Goal: Transaction & Acquisition: Purchase product/service

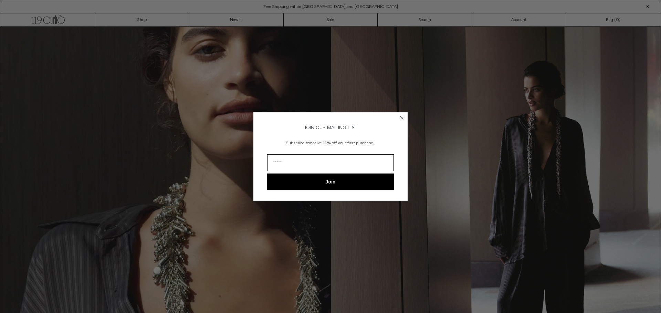
click at [401, 117] on icon "Close dialog" at bounding box center [401, 118] width 3 height 3
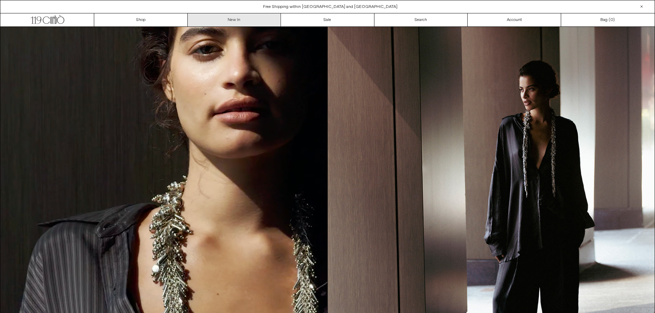
click at [234, 19] on link "New In" at bounding box center [235, 19] width 94 height 13
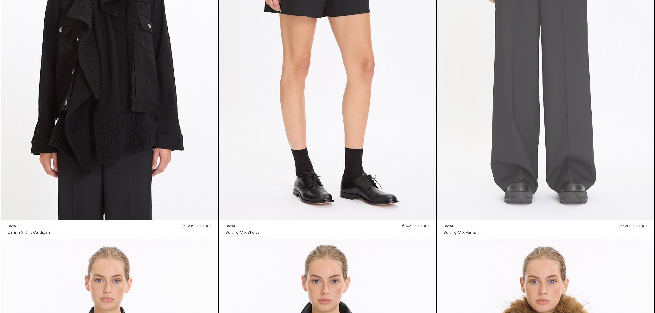
scroll to position [482, 0]
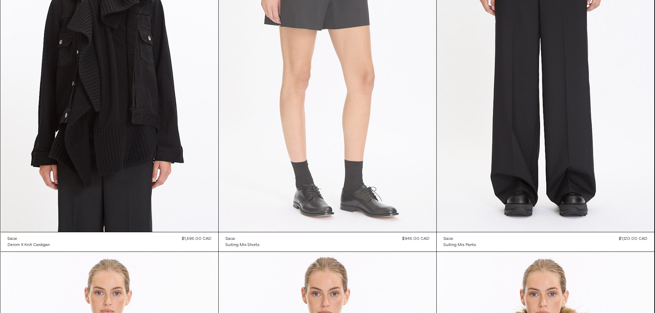
click at [375, 209] on at bounding box center [328, 68] width 218 height 327
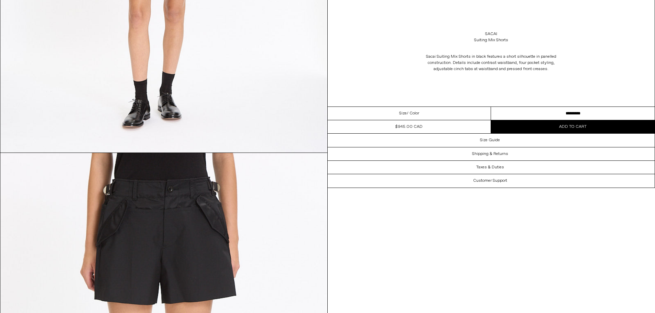
scroll to position [701, 0]
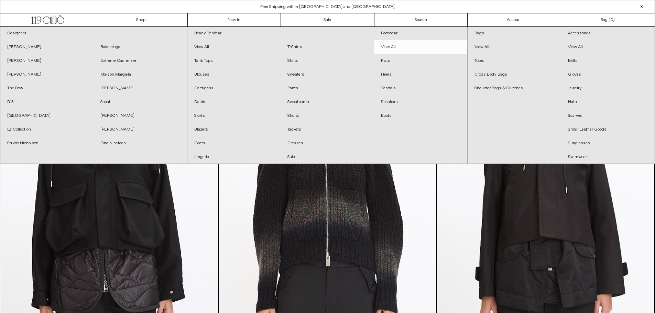
click at [391, 44] on link "View All" at bounding box center [420, 47] width 93 height 14
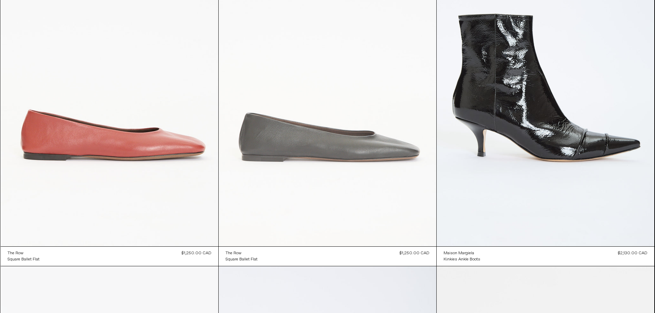
scroll to position [2620, 0]
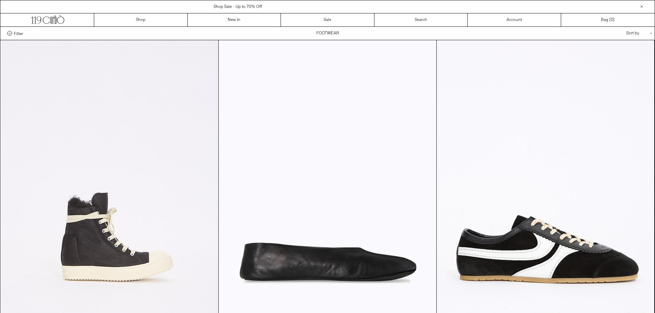
scroll to position [2546, 0]
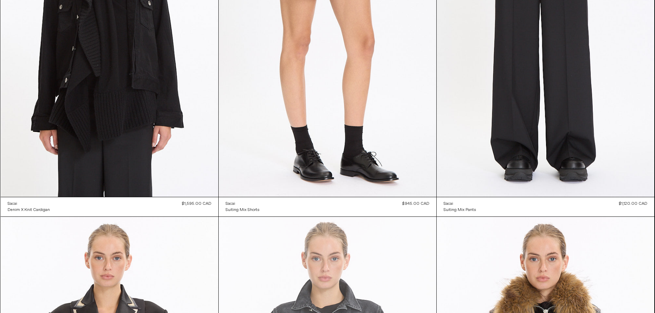
scroll to position [516, 0]
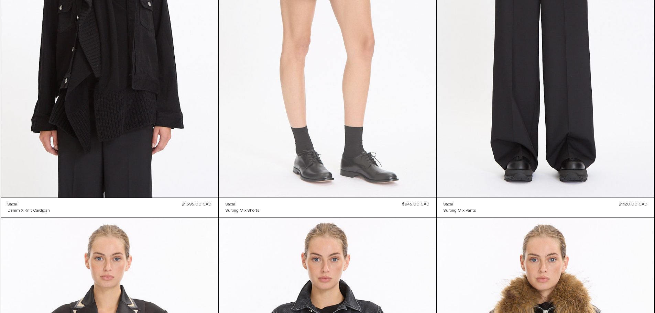
click at [320, 169] on at bounding box center [328, 34] width 218 height 327
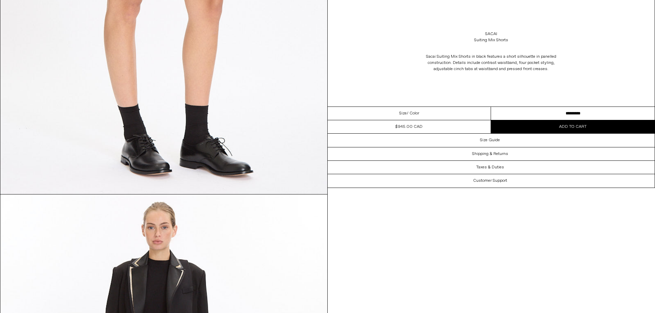
scroll to position [254, 0]
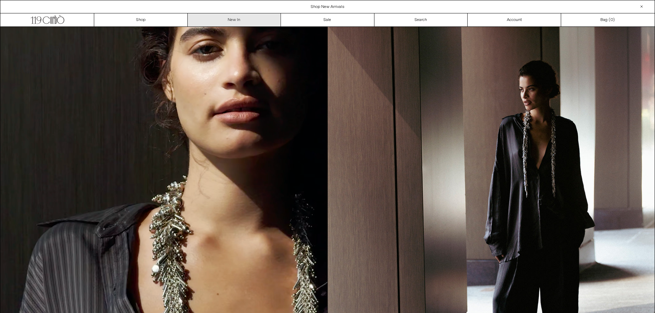
click at [236, 18] on link "New In" at bounding box center [235, 19] width 94 height 13
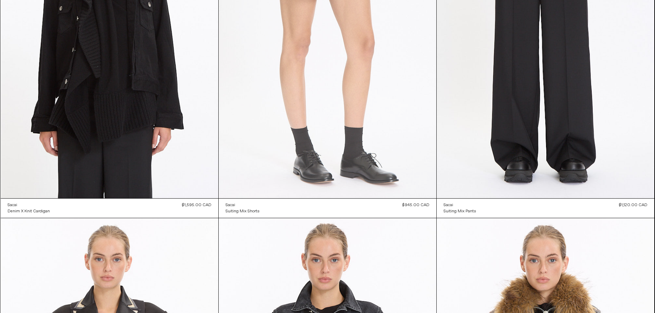
scroll to position [550, 0]
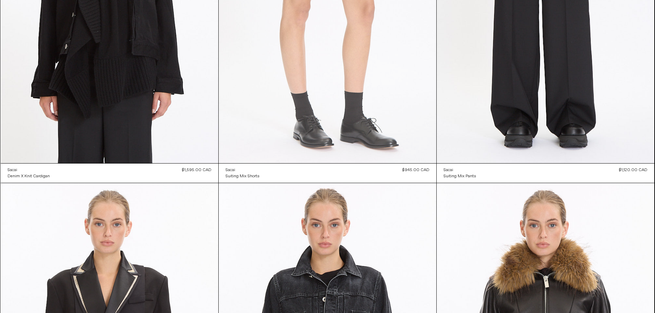
click at [377, 139] on at bounding box center [328, 0] width 218 height 327
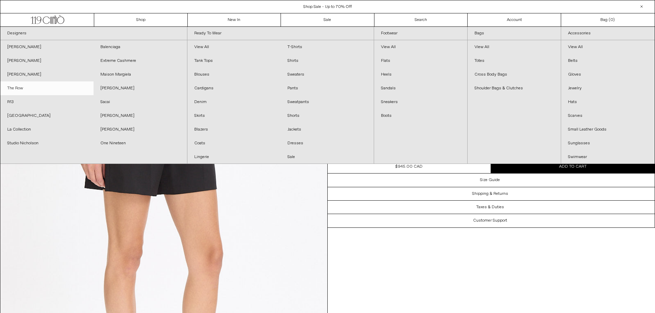
click at [11, 86] on link "The Row" at bounding box center [46, 89] width 93 height 14
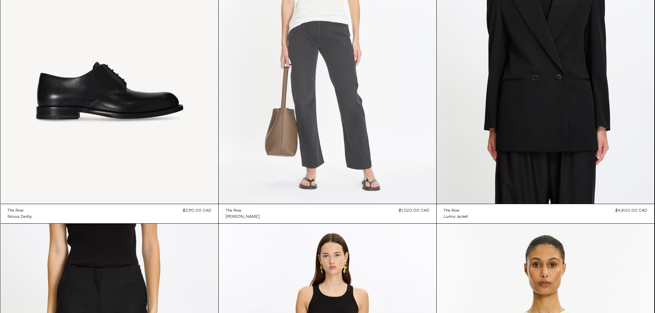
scroll to position [9199, 0]
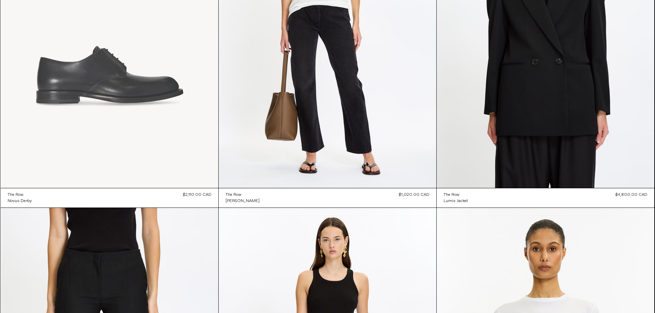
click at [125, 81] on at bounding box center [110, 24] width 218 height 327
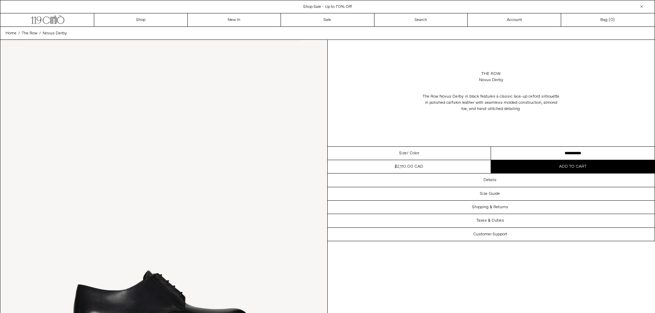
click at [405, 153] on span "Size" at bounding box center [403, 153] width 8 height 6
click at [542, 153] on select "**********" at bounding box center [573, 153] width 164 height 13
click at [228, 163] on img at bounding box center [163, 244] width 327 height 409
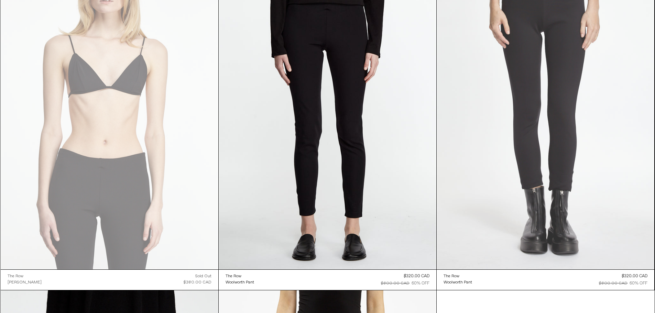
scroll to position [10866, 0]
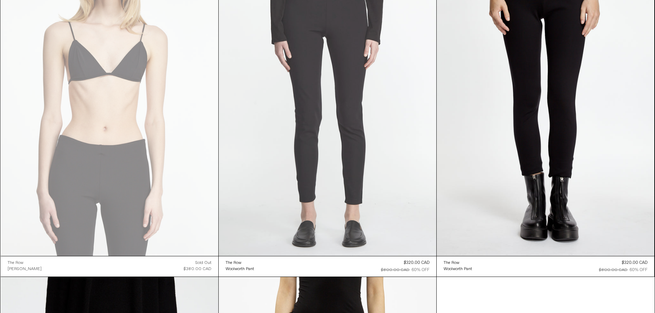
click at [344, 97] on at bounding box center [328, 92] width 218 height 327
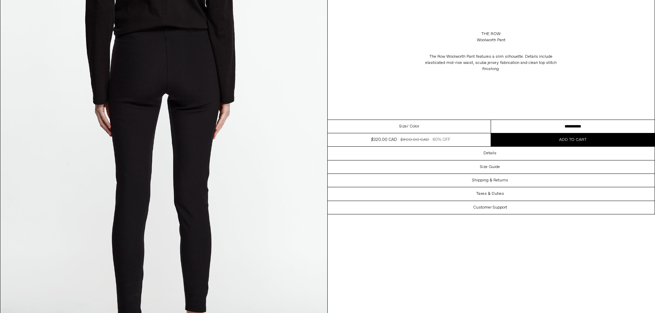
scroll to position [1307, 0]
click at [509, 128] on select "**********" at bounding box center [573, 126] width 164 height 13
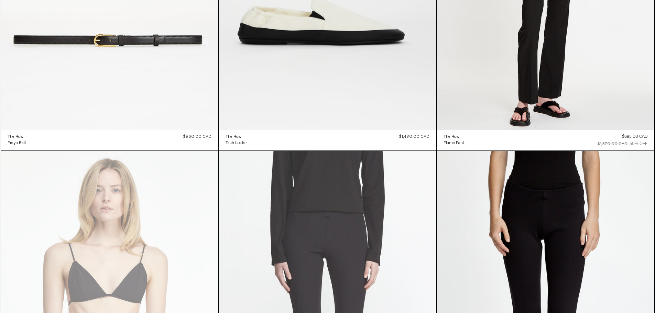
scroll to position [10804, 0]
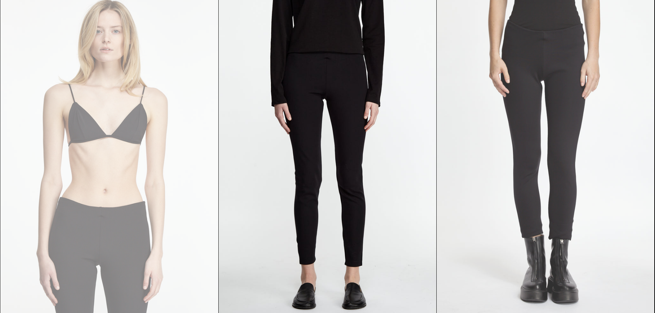
click at [541, 139] on at bounding box center [546, 155] width 218 height 327
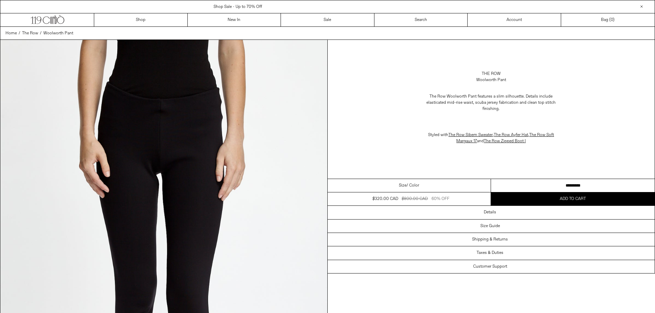
click at [540, 184] on select "**********" at bounding box center [573, 185] width 164 height 13
click at [491, 179] on select "**********" at bounding box center [573, 185] width 164 height 13
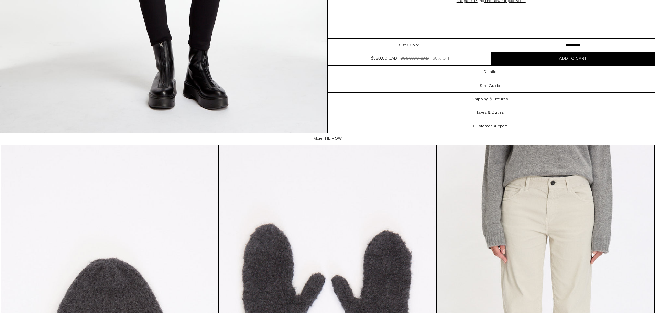
scroll to position [2339, 0]
